Goal: Task Accomplishment & Management: Manage account settings

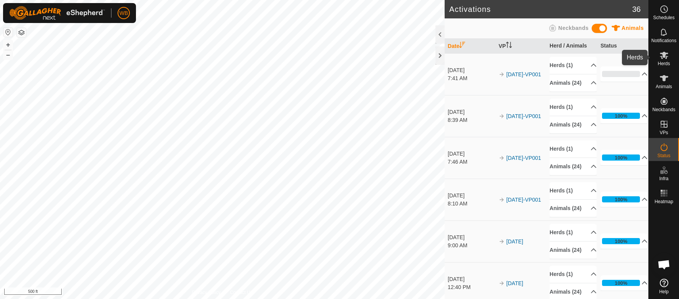
click at [663, 55] on icon at bounding box center [664, 55] width 8 height 7
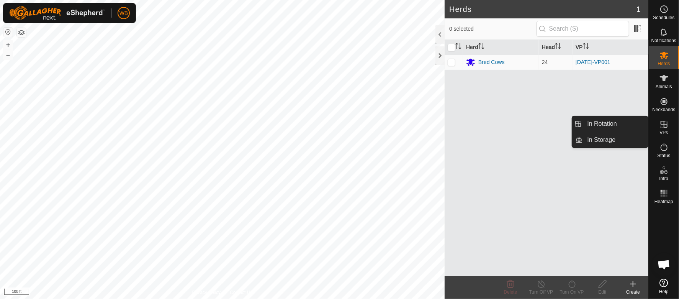
click at [663, 129] on es-virtualpaddocks-svg-icon at bounding box center [664, 124] width 14 height 12
click at [615, 125] on link "In Rotation" at bounding box center [616, 123] width 66 height 15
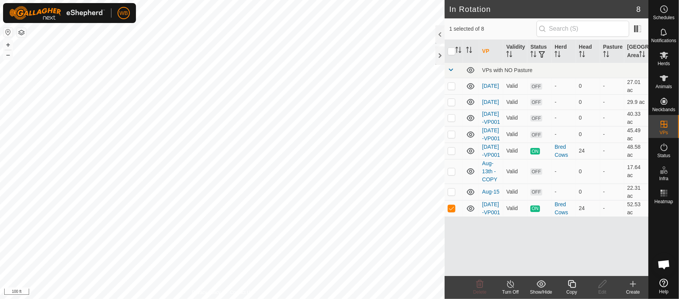
click at [573, 286] on icon at bounding box center [572, 283] width 10 height 9
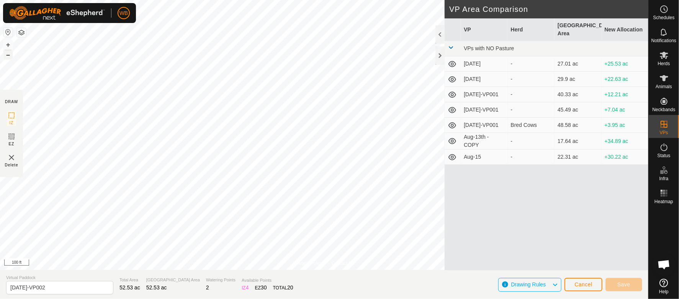
click at [8, 56] on button "–" at bounding box center [7, 54] width 9 height 9
click at [8, 44] on button "+" at bounding box center [7, 44] width 9 height 9
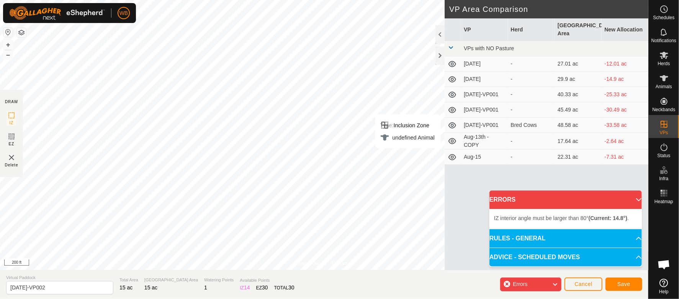
click at [635, 200] on p-accordion-header "ERRORS" at bounding box center [566, 199] width 152 height 18
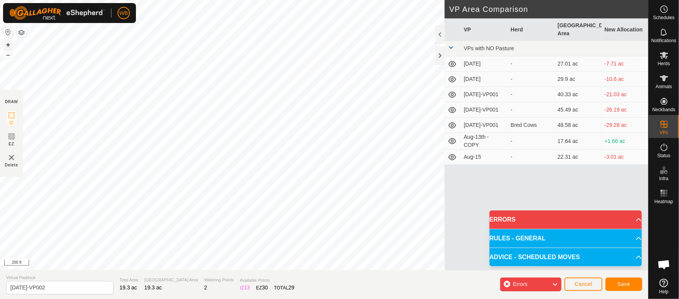
click at [6, 43] on button "+" at bounding box center [7, 44] width 9 height 9
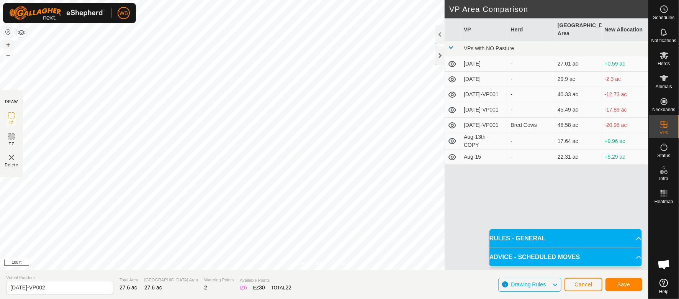
click at [10, 43] on button "+" at bounding box center [7, 44] width 9 height 9
click at [8, 56] on button "–" at bounding box center [7, 54] width 9 height 9
click at [6, 56] on button "–" at bounding box center [7, 54] width 9 height 9
click at [59, 282] on input "[DATE]-VP002" at bounding box center [59, 287] width 107 height 13
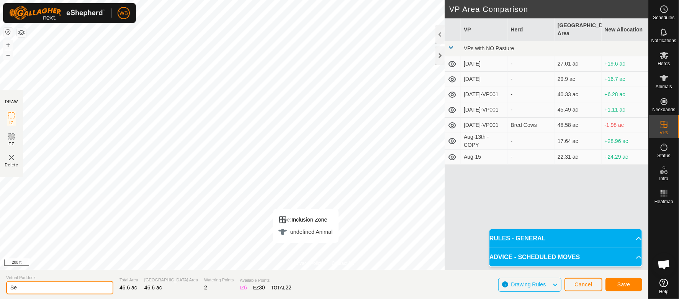
type input "S"
type input "A"
type input "[PERSON_NAME] [DATE]"
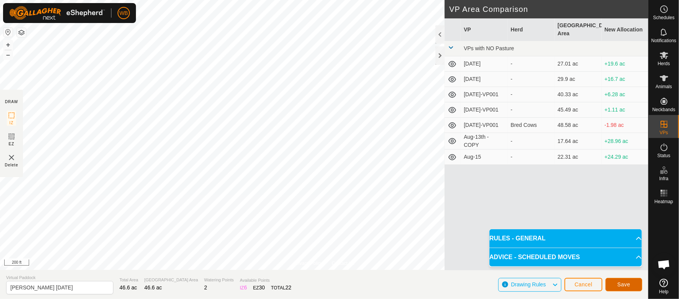
click at [625, 283] on span "Save" at bounding box center [623, 284] width 13 height 6
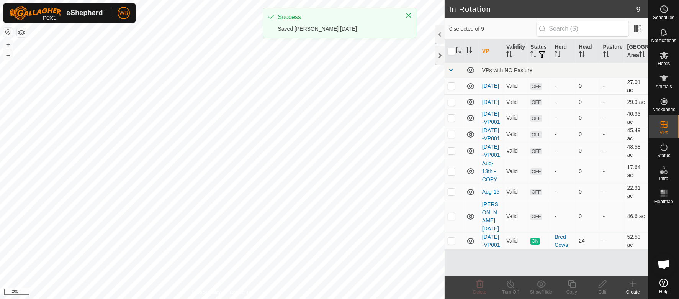
click at [450, 89] on p-checkbox at bounding box center [452, 86] width 8 height 6
checkbox input "true"
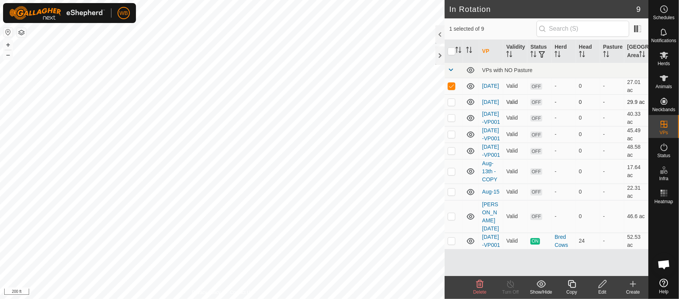
click at [450, 105] on p-checkbox at bounding box center [452, 102] width 8 height 6
checkbox input "true"
click at [450, 121] on p-checkbox at bounding box center [452, 118] width 8 height 6
checkbox input "true"
click at [451, 137] on p-checkbox at bounding box center [452, 134] width 8 height 6
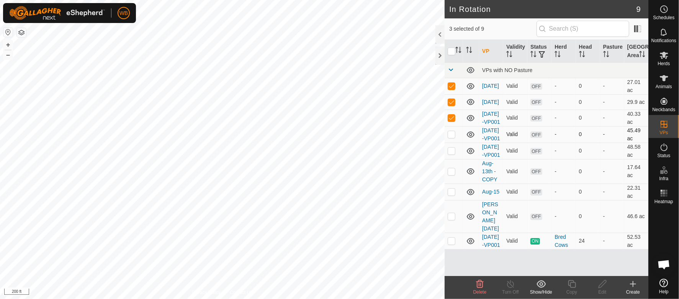
checkbox input "true"
click at [454, 154] on p-checkbox at bounding box center [452, 150] width 8 height 6
checkbox input "true"
click at [446, 183] on td at bounding box center [454, 171] width 18 height 25
checkbox input "true"
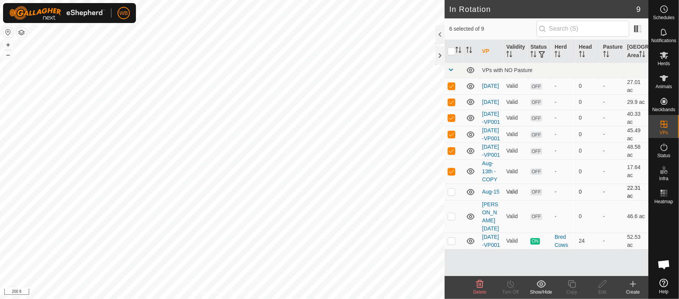
click at [451, 195] on p-checkbox at bounding box center [452, 191] width 8 height 6
checkbox input "true"
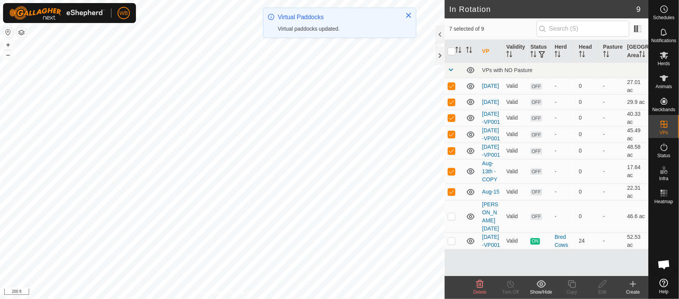
click at [537, 291] on div "Show/Hide" at bounding box center [541, 291] width 31 height 7
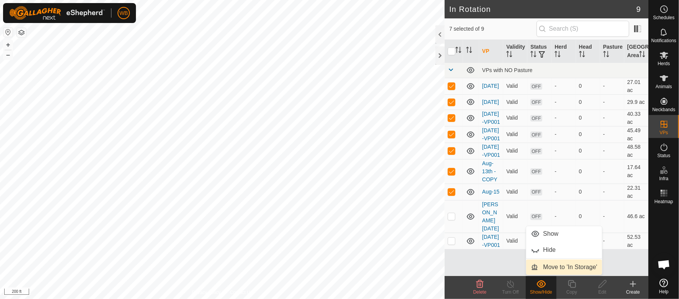
click at [558, 264] on link "Move to 'In Storage'" at bounding box center [564, 266] width 76 height 15
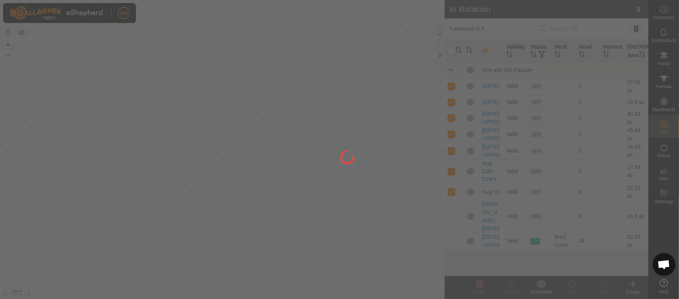
checkbox input "false"
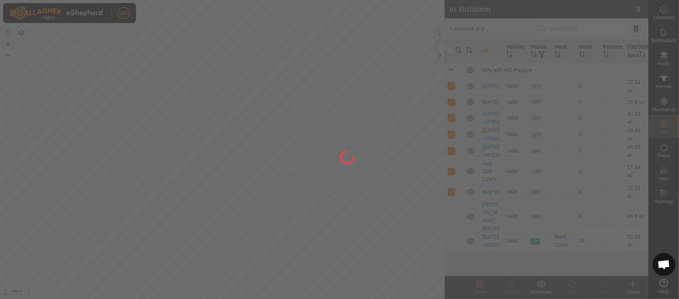
checkbox input "false"
